Goal: Task Accomplishment & Management: Manage account settings

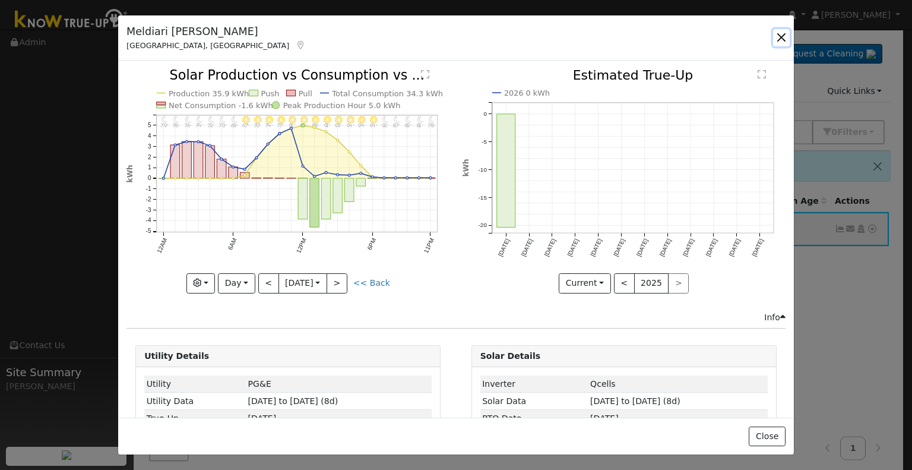
click at [784, 33] on button "button" at bounding box center [781, 37] width 17 height 17
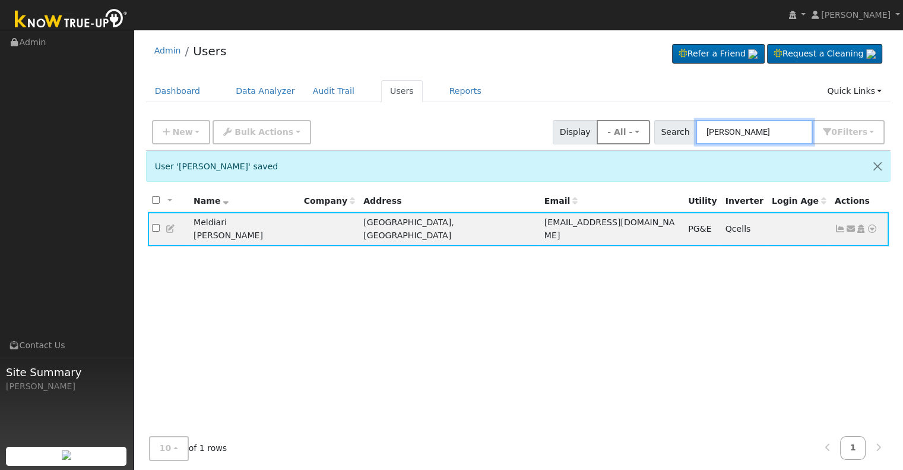
drag, startPoint x: 781, startPoint y: 136, endPoint x: 653, endPoint y: 141, distance: 128.3
click at [653, 141] on div "New Add User Quick Add Quick Connect Quick Convert Lead Bulk Actions Send Email…" at bounding box center [518, 130] width 737 height 28
paste input "Stephanie Estrada"
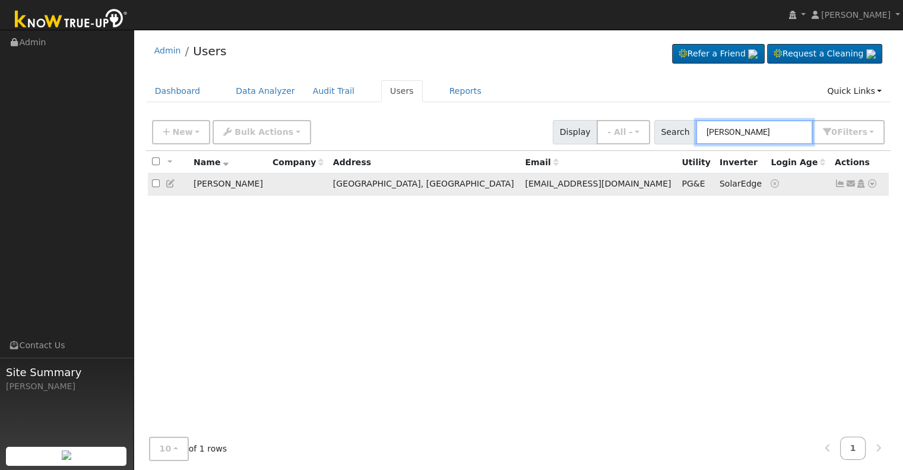
type input "Stephanie Estrada"
click at [838, 181] on icon at bounding box center [840, 183] width 11 height 8
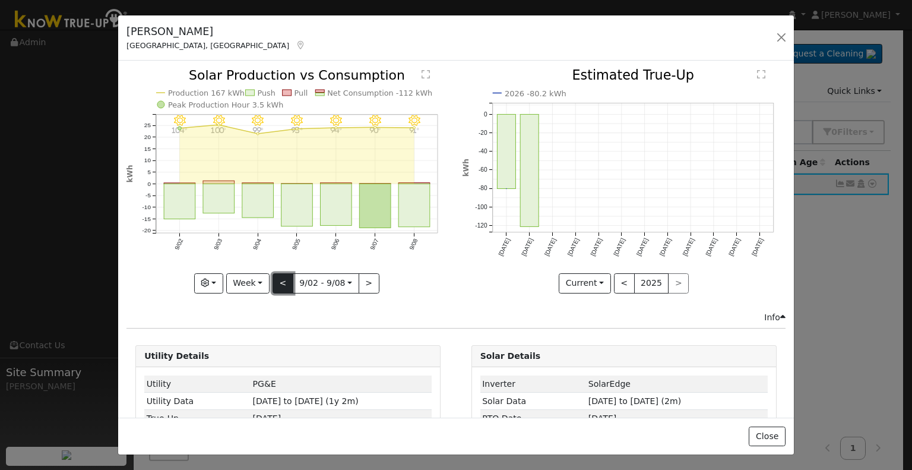
click at [279, 280] on button "<" at bounding box center [282, 283] width 21 height 20
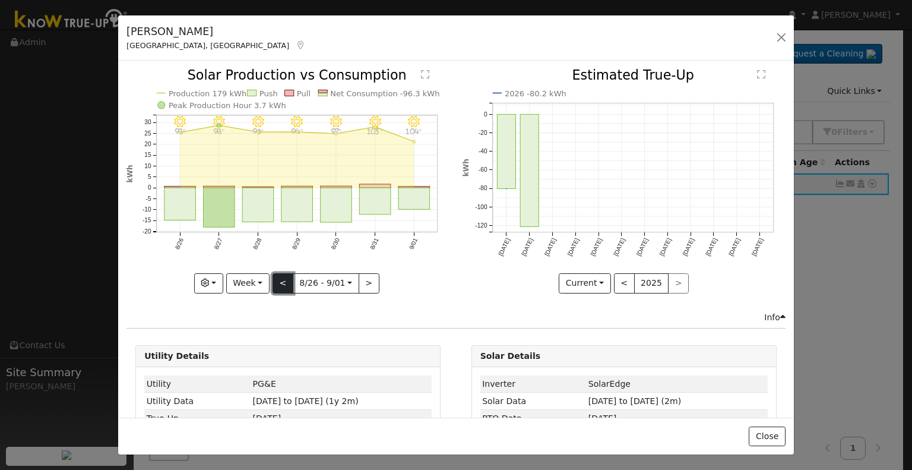
click at [279, 280] on button "<" at bounding box center [282, 283] width 21 height 20
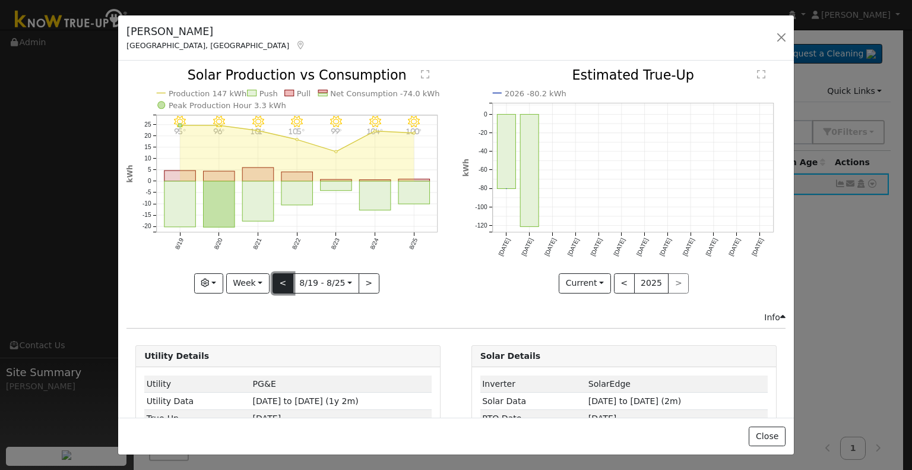
click at [279, 280] on button "<" at bounding box center [282, 283] width 21 height 20
type input "2025-08-12"
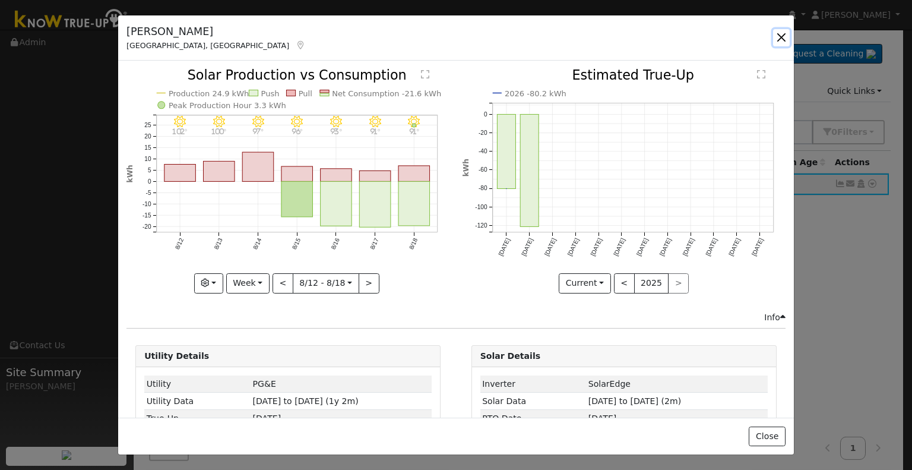
click at [776, 40] on button "button" at bounding box center [781, 37] width 17 height 17
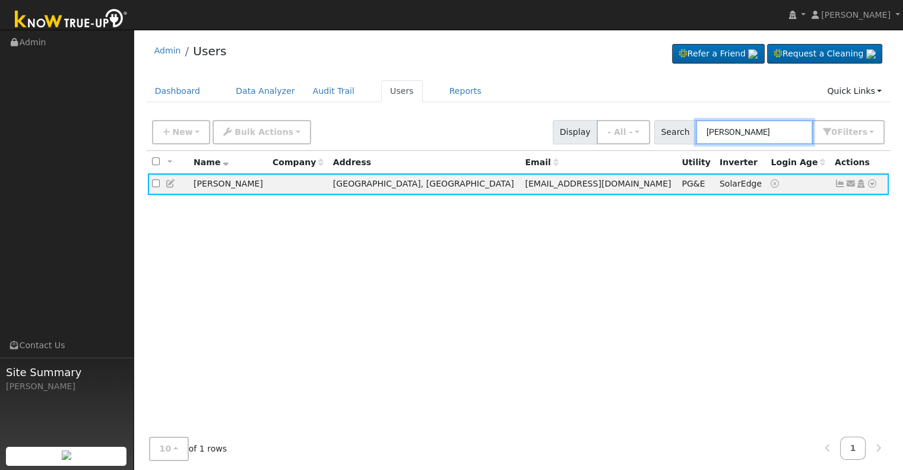
drag, startPoint x: 784, startPoint y: 131, endPoint x: 684, endPoint y: 130, distance: 99.7
click at [684, 130] on div "Search Stephanie Estrada 0 Filter s Role Show - All - Show Leads Admin Billing …" at bounding box center [769, 132] width 231 height 24
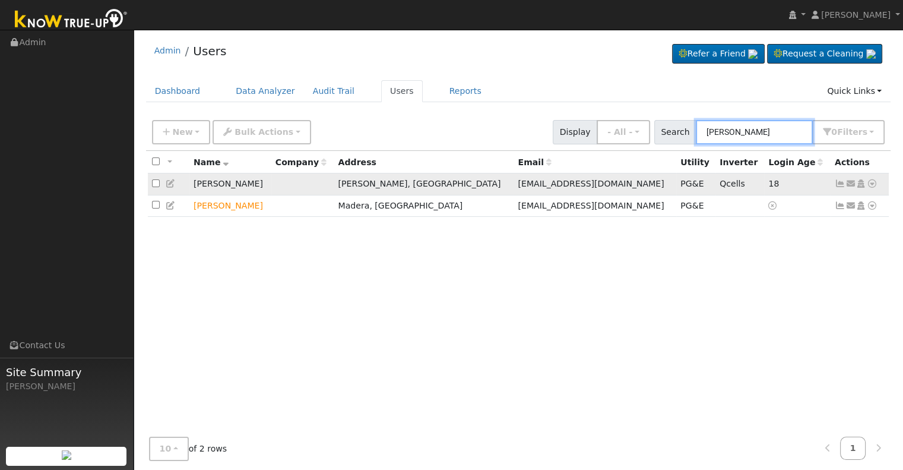
type input "juan juare"
click at [838, 184] on icon at bounding box center [840, 183] width 11 height 8
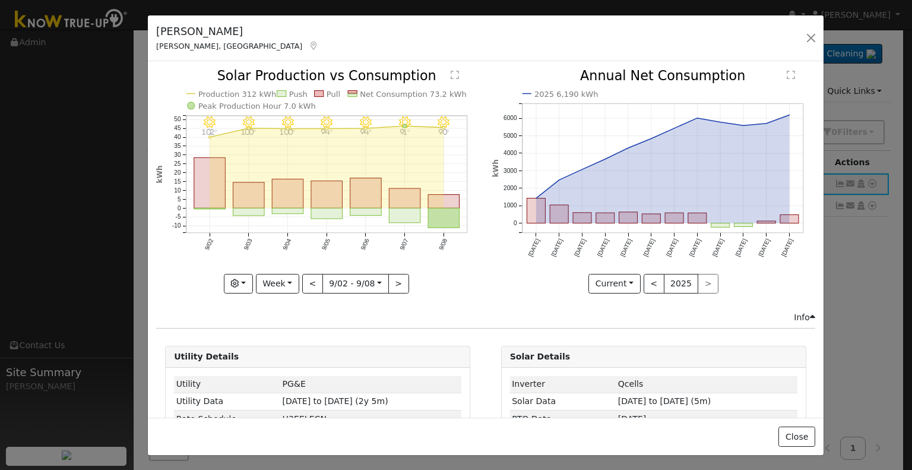
drag, startPoint x: 124, startPoint y: 30, endPoint x: 154, endPoint y: 30, distance: 29.7
click at [154, 30] on div "Juan Juarez Taft, CA" at bounding box center [237, 38] width 175 height 28
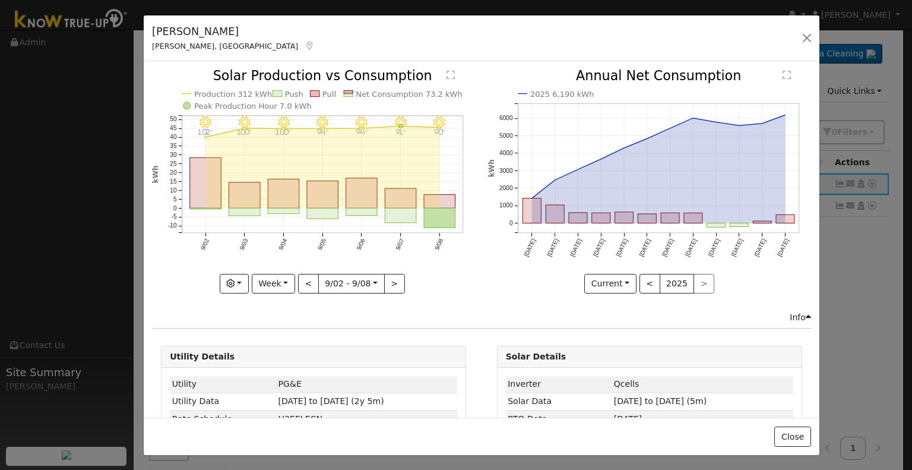
click at [205, 32] on div "Juan Juarez Taft, CA" at bounding box center [233, 38] width 175 height 28
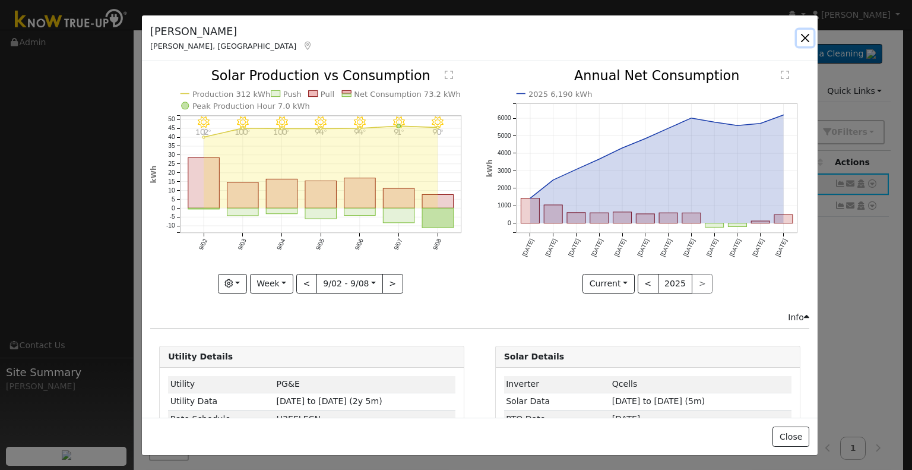
click at [808, 35] on button "button" at bounding box center [805, 38] width 17 height 17
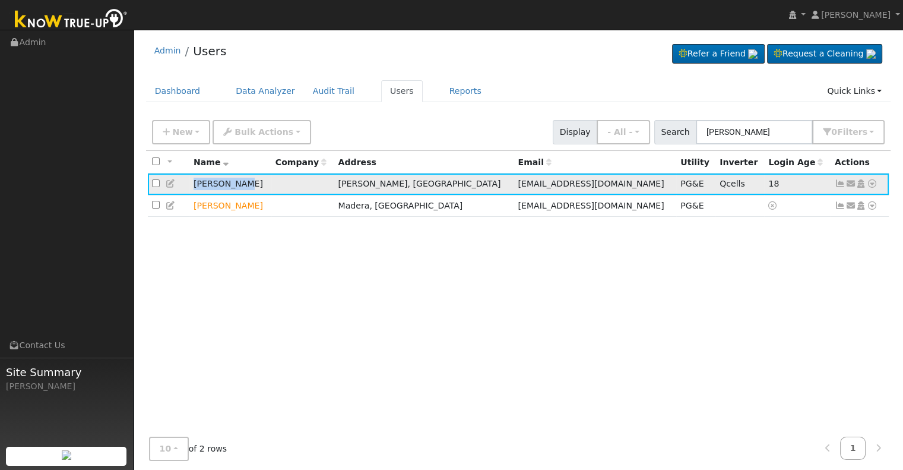
drag, startPoint x: 253, startPoint y: 183, endPoint x: 179, endPoint y: 189, distance: 73.8
click at [179, 189] on tr "Juan Juarez Taft, CA catalinaforever@yahoo.com PG&E Qcells 18 Send Email... Cop…" at bounding box center [518, 184] width 741 height 22
copy tr "Juan Juarez"
click at [837, 182] on icon at bounding box center [840, 183] width 11 height 8
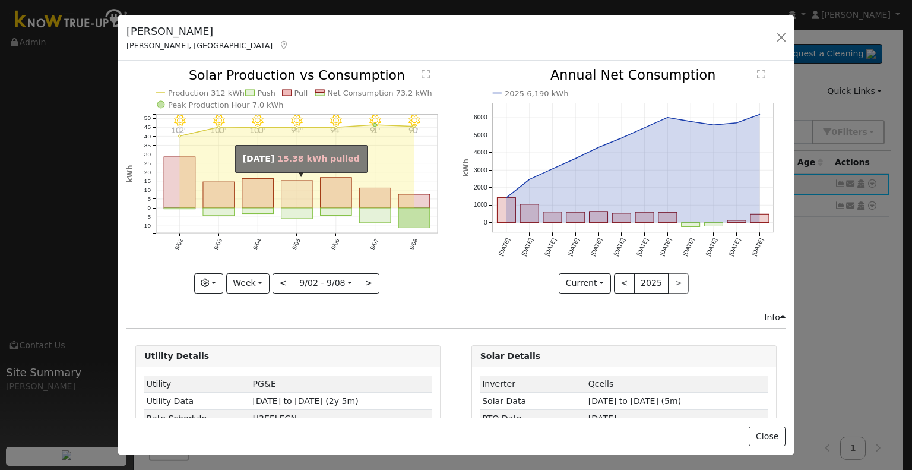
click at [293, 189] on rect "onclick=""" at bounding box center [296, 193] width 31 height 27
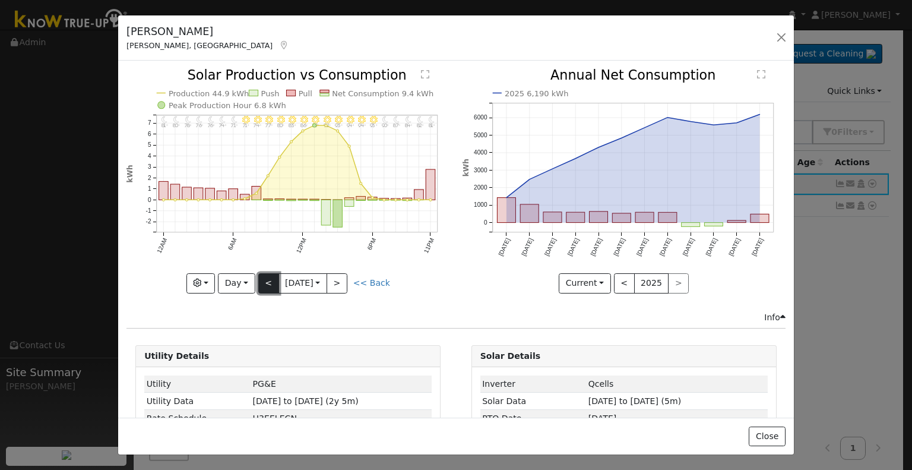
click at [268, 280] on button "<" at bounding box center [268, 283] width 21 height 20
type input "2025-09-04"
